Goal: Find specific page/section: Find specific page/section

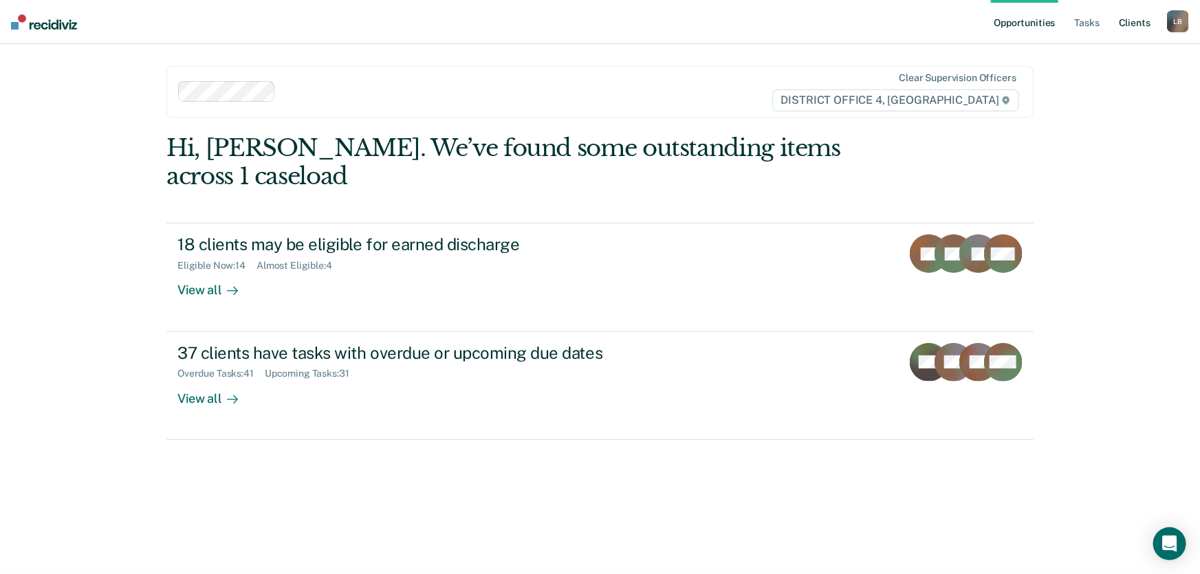
click at [1134, 21] on link "Client s" at bounding box center [1134, 22] width 37 height 44
